Goal: Communication & Community: Connect with others

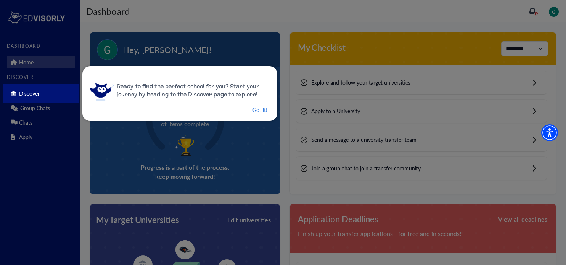
click at [261, 117] on div "Ready to find the perfect school for you? Start your journey by heading to the …" at bounding box center [179, 93] width 195 height 55
click at [257, 111] on button "Got it!" at bounding box center [260, 110] width 16 height 10
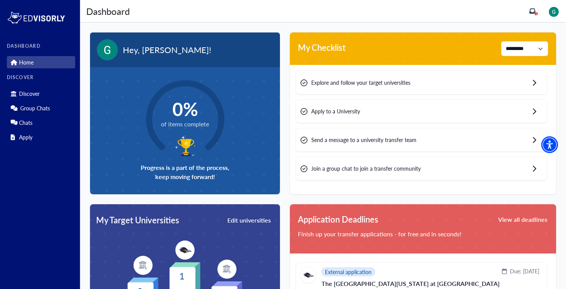
click at [368, 115] on div "Apply to a University" at bounding box center [421, 111] width 251 height 23
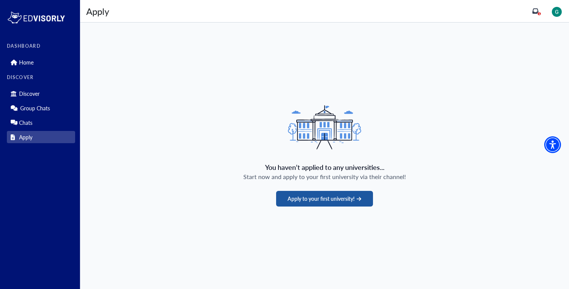
click at [341, 200] on button "Apply to your first university!" at bounding box center [324, 199] width 96 height 16
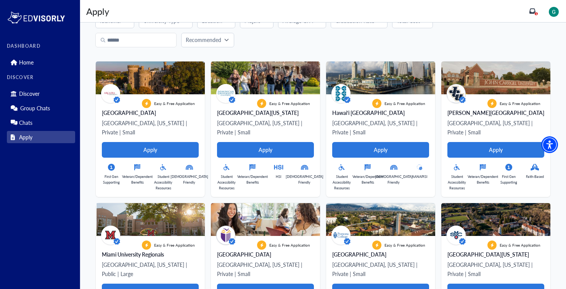
scroll to position [24, 0]
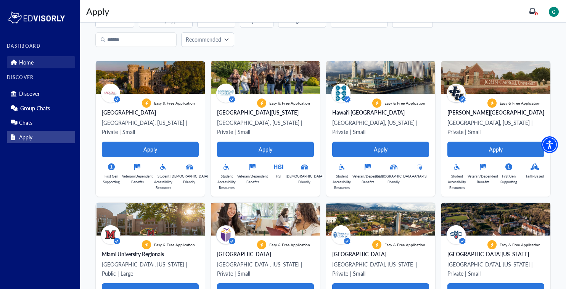
click at [41, 64] on link "Home" at bounding box center [41, 62] width 68 height 12
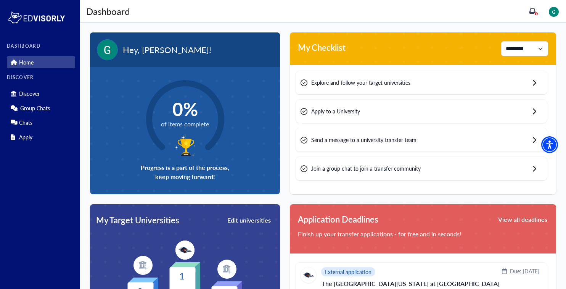
click at [353, 87] on div "Explore and follow your target universities" at bounding box center [421, 82] width 251 height 23
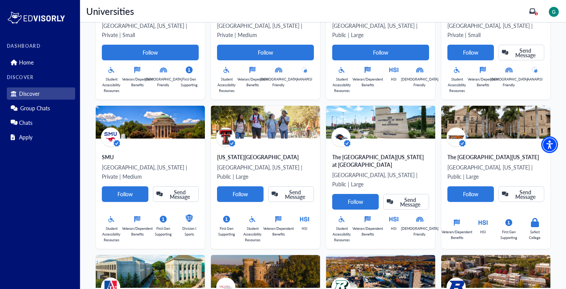
scroll to position [125, 0]
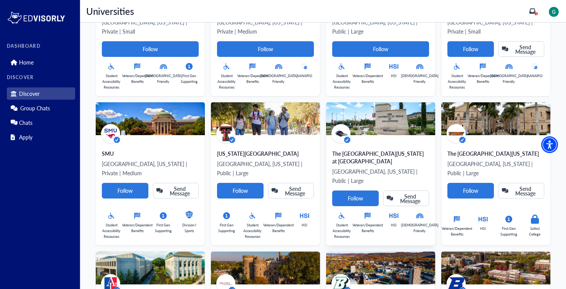
click at [390, 139] on div "The University of Texas at San Antonio San Antonio, Texas | Public | Large Foll…" at bounding box center [380, 190] width 109 height 110
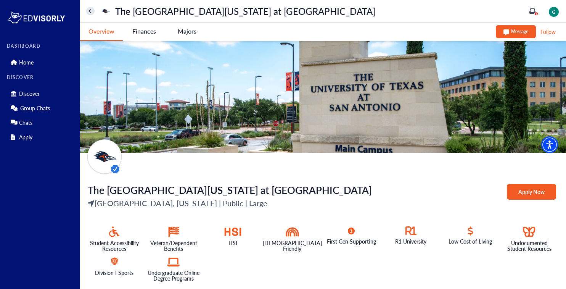
click at [524, 190] on Antonio-tag "Apply Now" at bounding box center [531, 192] width 49 height 16
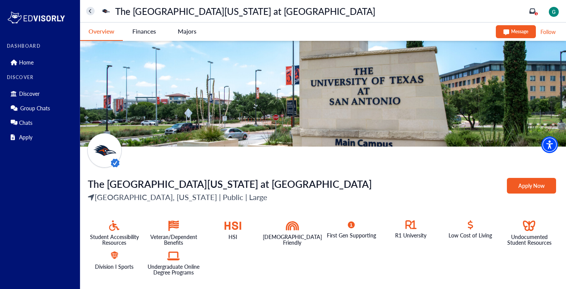
scroll to position [6, 0]
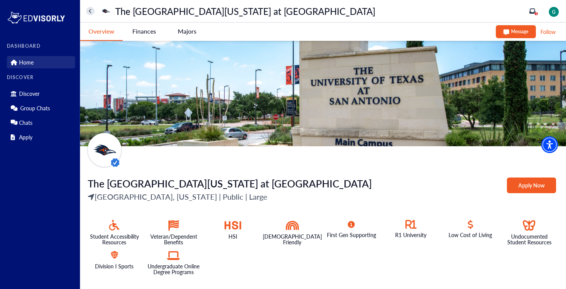
click at [32, 56] on link "Home" at bounding box center [41, 62] width 68 height 12
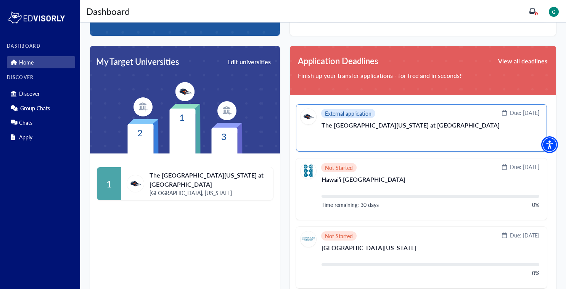
scroll to position [162, 0]
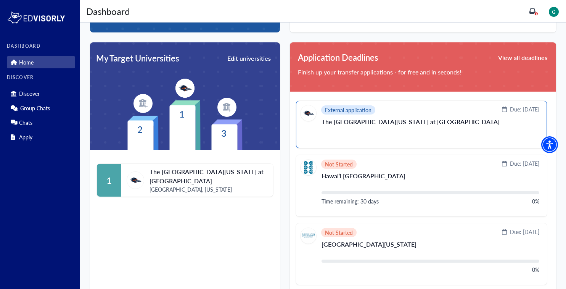
click at [521, 114] on div "Due: November 15, 2025" at bounding box center [510, 113] width 58 height 16
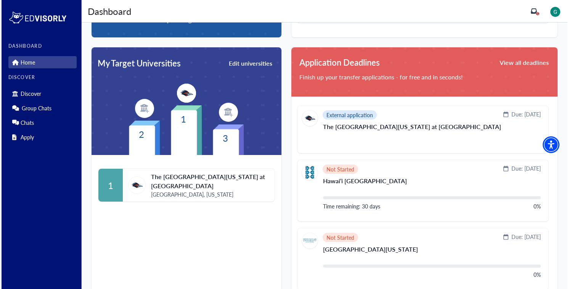
scroll to position [0, 0]
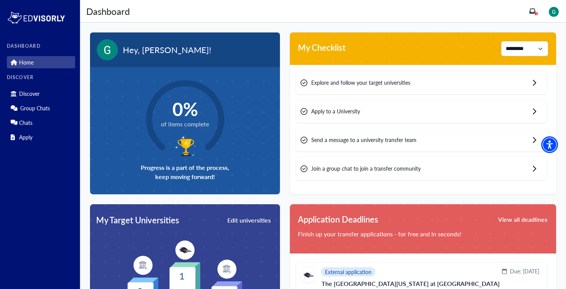
click at [491, 69] on div "Explore and follow your target universities Apply to a University Send a messag…" at bounding box center [423, 128] width 266 height 127
drag, startPoint x: 485, startPoint y: 80, endPoint x: 425, endPoint y: 64, distance: 62.3
click at [425, 64] on div "**********" at bounding box center [423, 113] width 266 height 162
click at [408, 141] on span "Send a message to a university transfer team" at bounding box center [363, 140] width 105 height 8
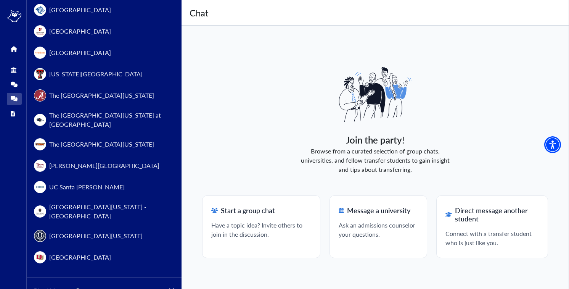
scroll to position [824, 0]
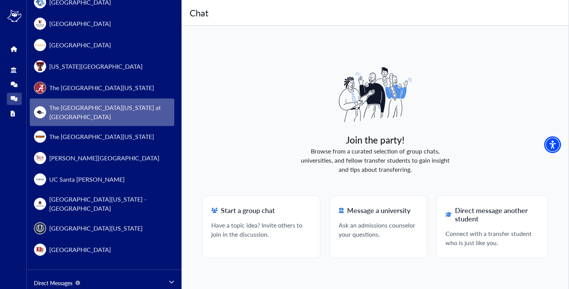
click at [143, 98] on button "The University of Texas at San Antonio" at bounding box center [102, 111] width 145 height 27
click at [123, 103] on span "The University of Texas at San Antonio" at bounding box center [109, 112] width 121 height 18
click at [107, 103] on span "The University of Texas at San Antonio" at bounding box center [109, 112] width 121 height 18
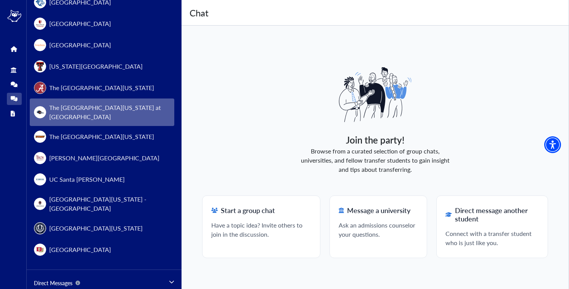
click at [107, 103] on span "The University of Texas at San Antonio" at bounding box center [109, 112] width 121 height 18
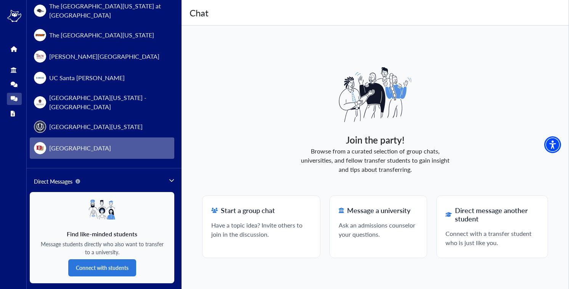
scroll to position [927, 0]
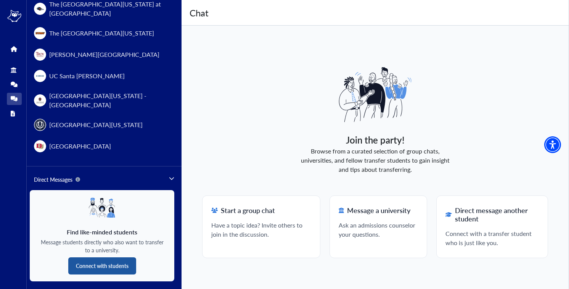
click at [119, 257] on button "Connect with students" at bounding box center [102, 265] width 68 height 17
